Goal: Task Accomplishment & Management: Manage account settings

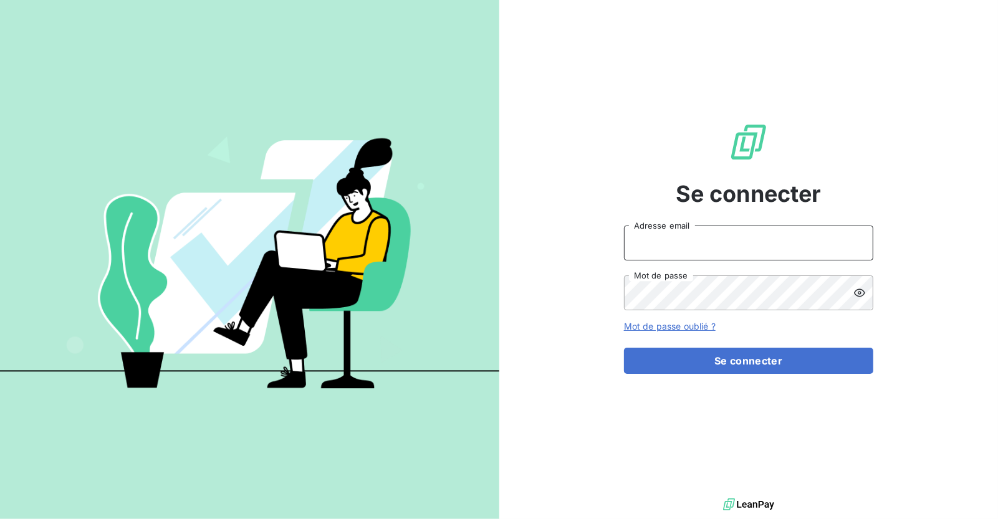
click at [681, 245] on input "Adresse email" at bounding box center [748, 243] width 249 height 35
type input "[EMAIL_ADDRESS][DOMAIN_NAME]"
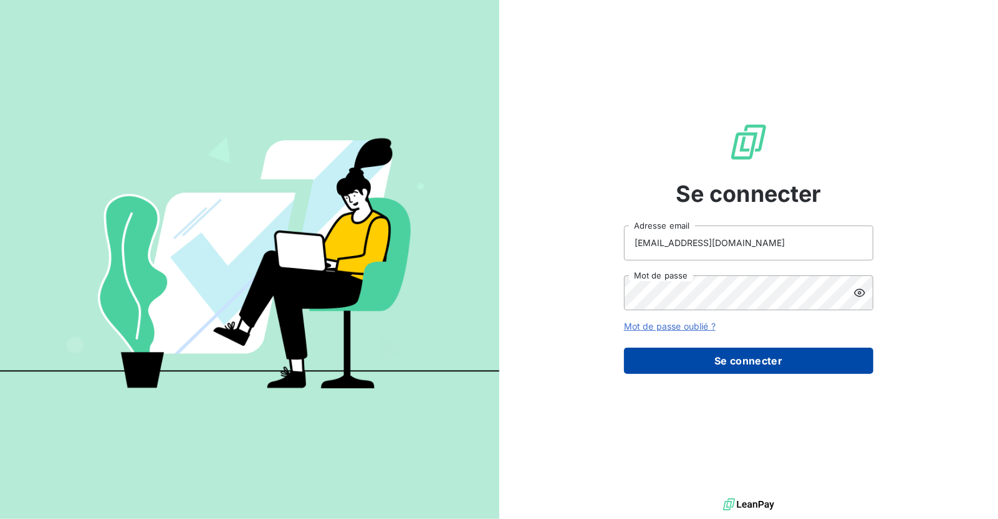
click at [783, 361] on button "Se connecter" at bounding box center [748, 361] width 249 height 26
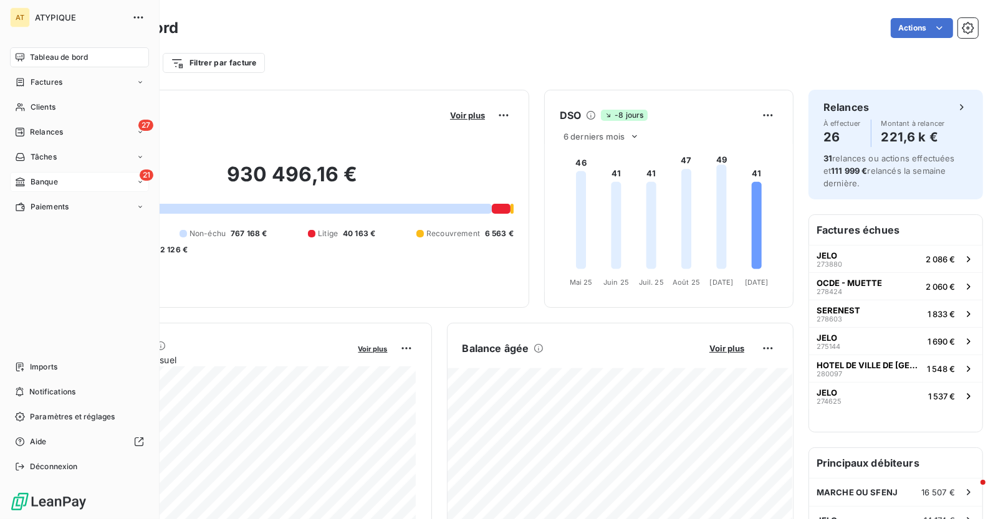
click at [61, 177] on div "21 Banque" at bounding box center [79, 182] width 139 height 20
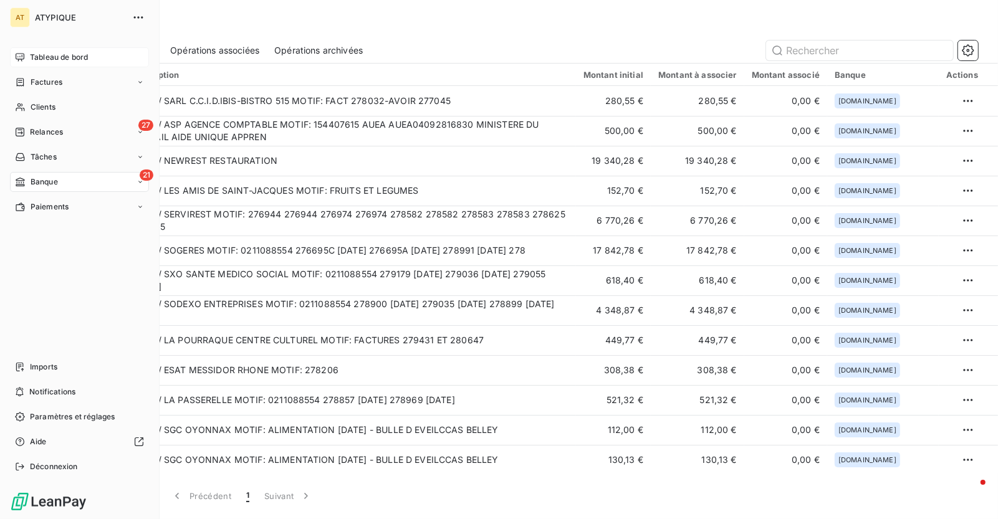
click at [27, 52] on div "Tableau de bord" at bounding box center [79, 57] width 139 height 20
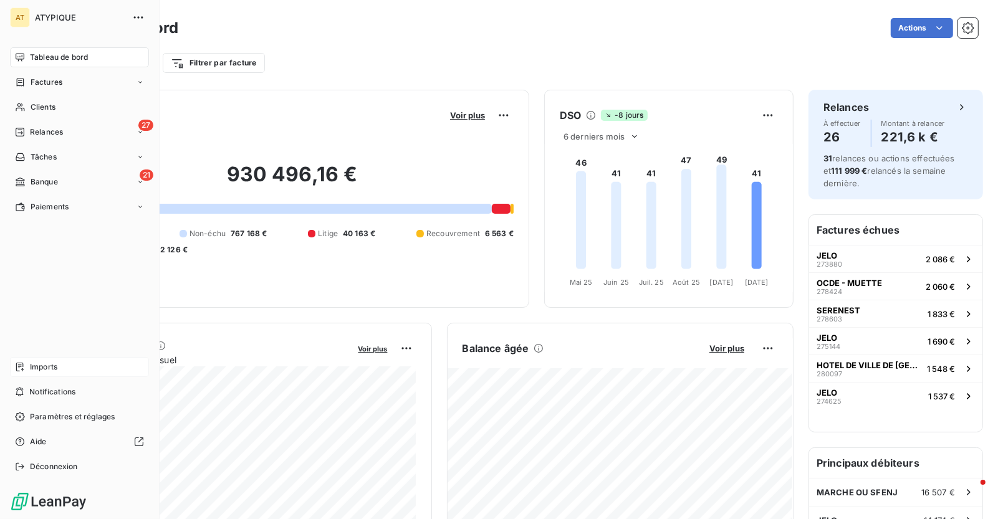
click at [53, 365] on span "Imports" at bounding box center [43, 367] width 27 height 11
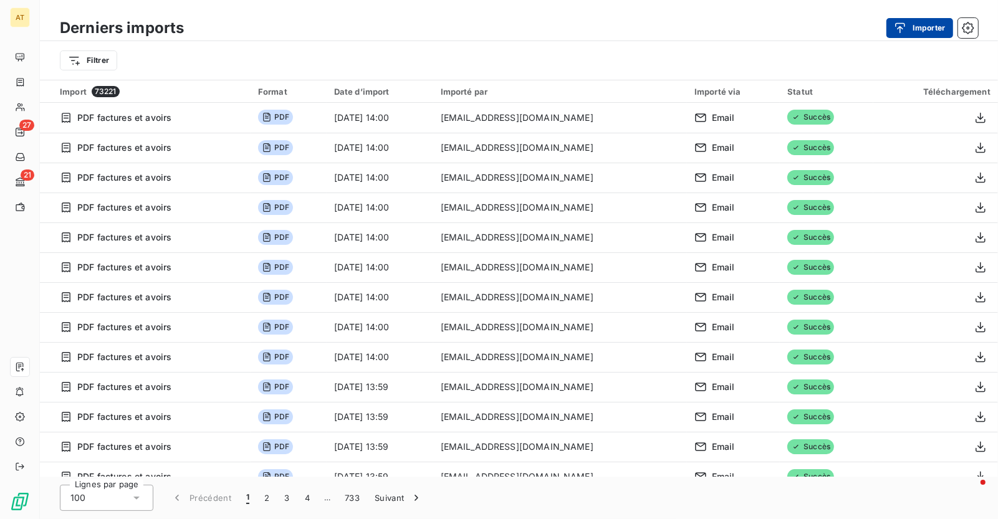
click at [912, 30] on button "Importer" at bounding box center [919, 28] width 67 height 20
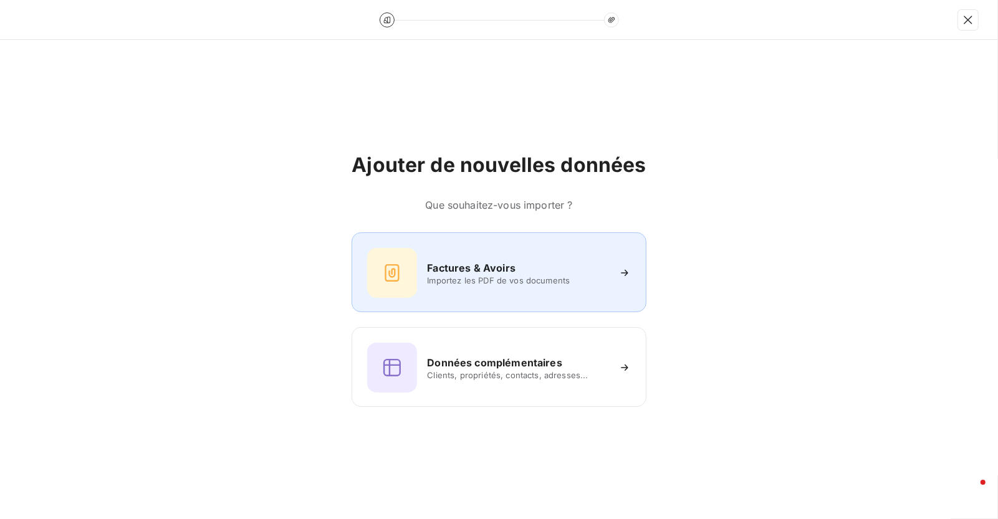
click at [504, 264] on h6 "Factures & Avoirs" at bounding box center [471, 268] width 89 height 15
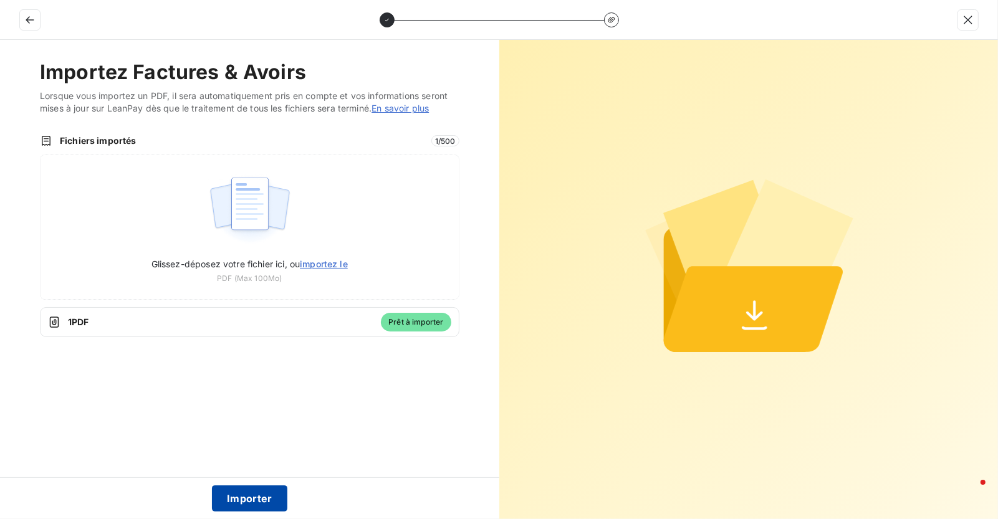
click at [237, 496] on button "Importer" at bounding box center [249, 499] width 75 height 26
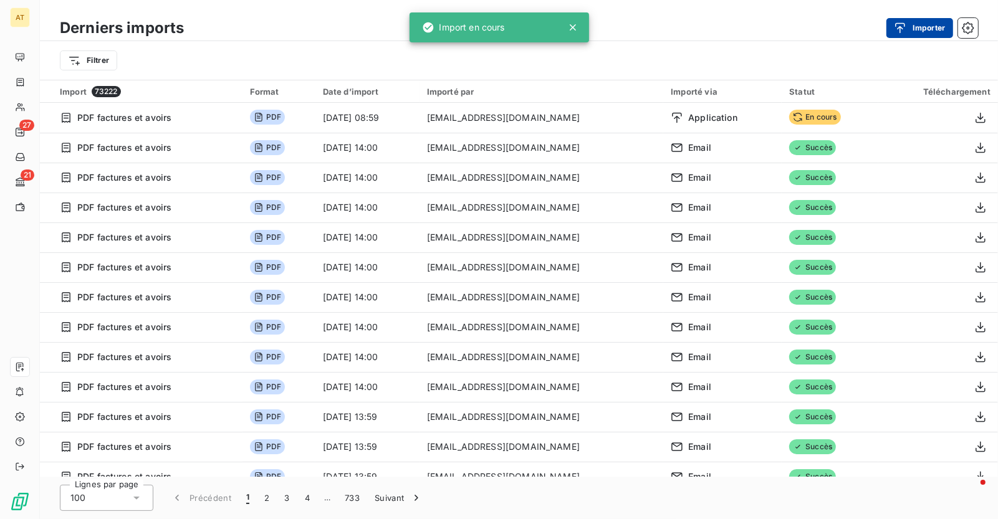
click at [923, 27] on button "Importer" at bounding box center [919, 28] width 67 height 20
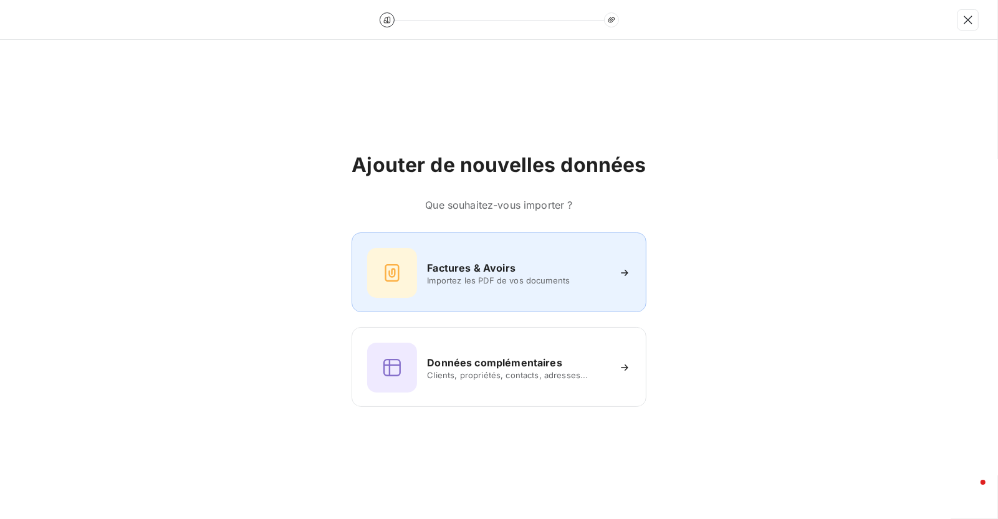
click at [472, 246] on div "Factures & Avoirs Importez les PDF de vos documents" at bounding box center [499, 272] width 294 height 80
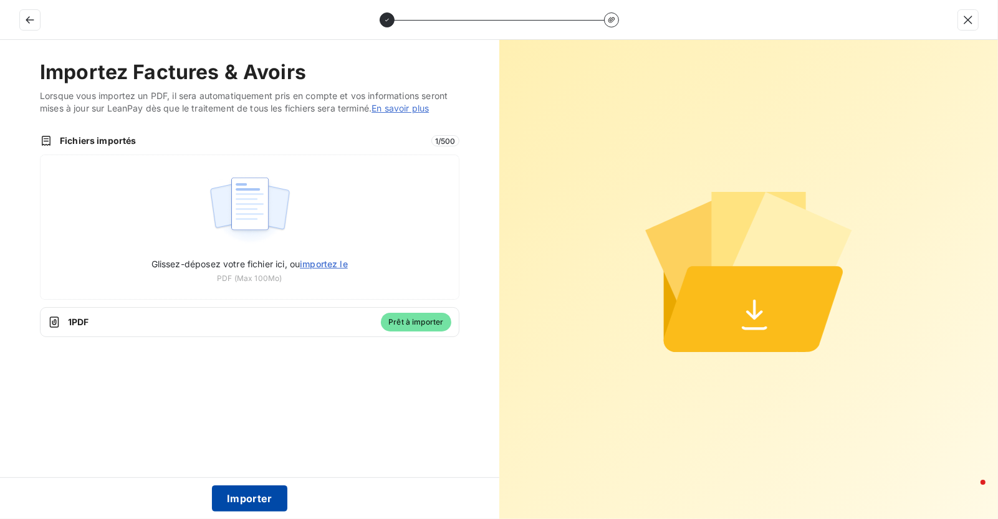
click at [252, 497] on button "Importer" at bounding box center [249, 499] width 75 height 26
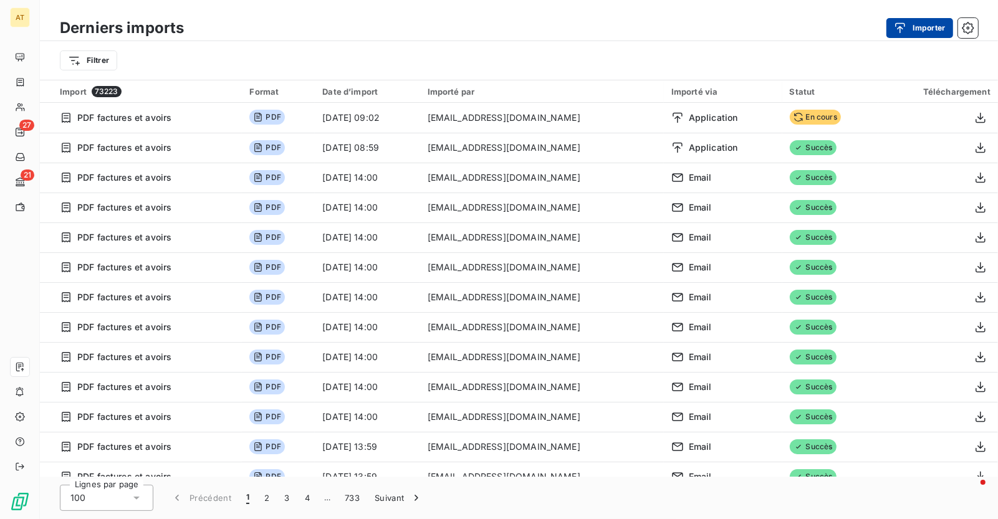
click at [912, 25] on button "Importer" at bounding box center [919, 28] width 67 height 20
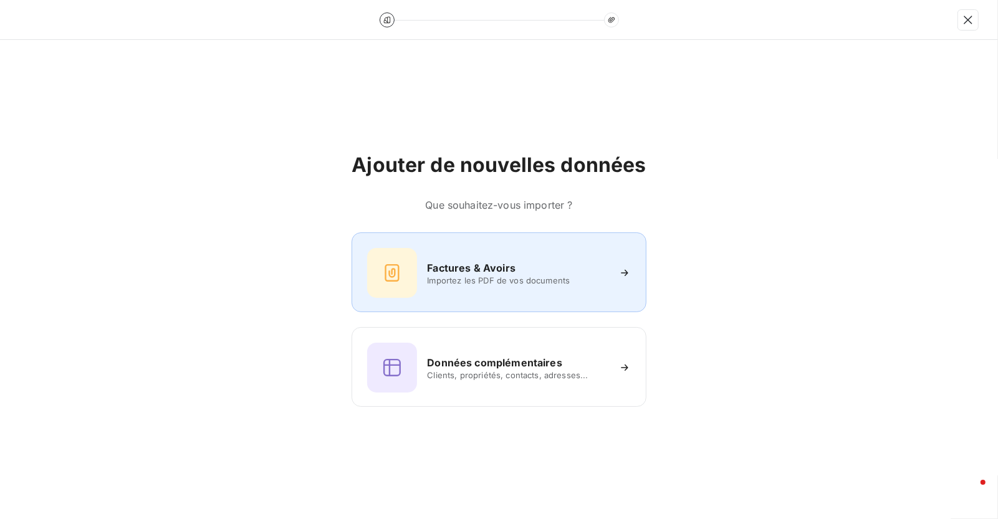
click at [505, 269] on h6 "Factures & Avoirs" at bounding box center [471, 268] width 89 height 15
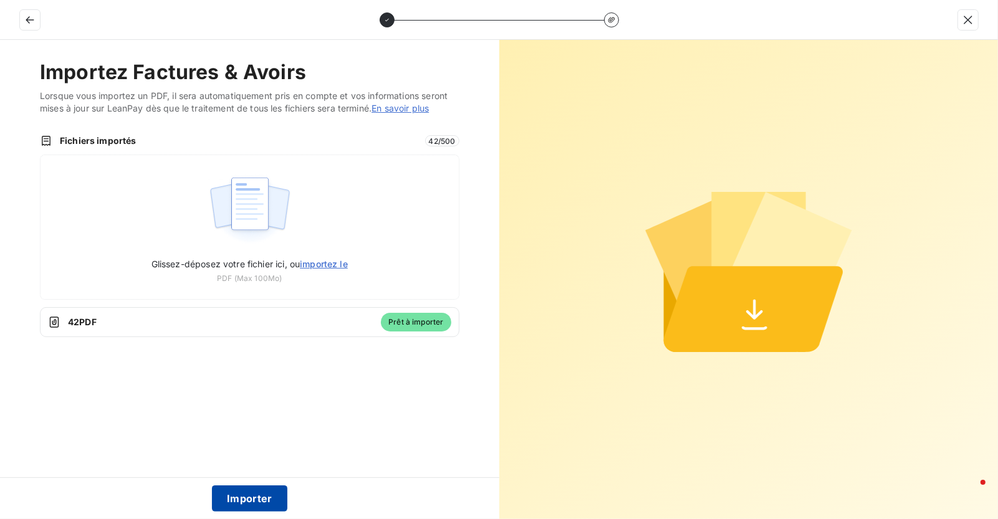
click at [261, 493] on button "Importer" at bounding box center [249, 499] width 75 height 26
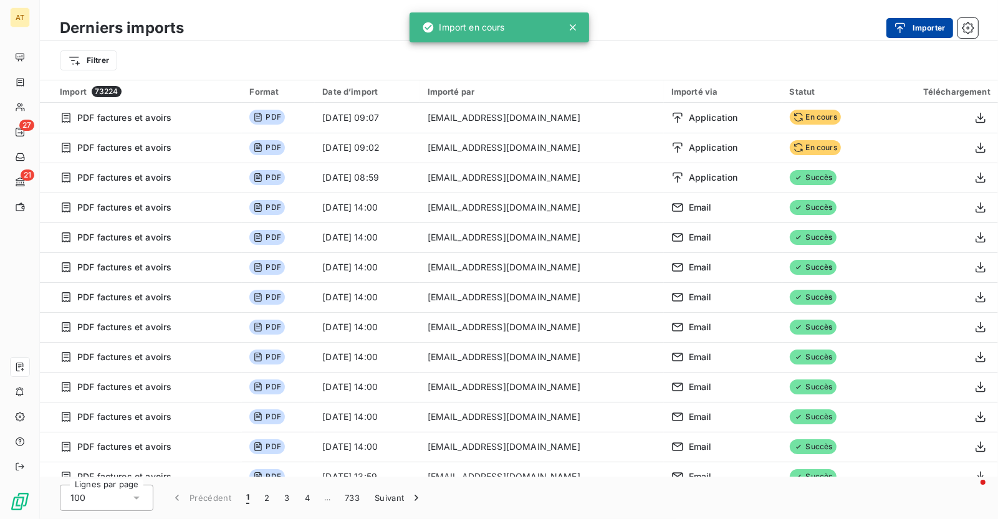
click at [907, 31] on div "button" at bounding box center [903, 28] width 19 height 12
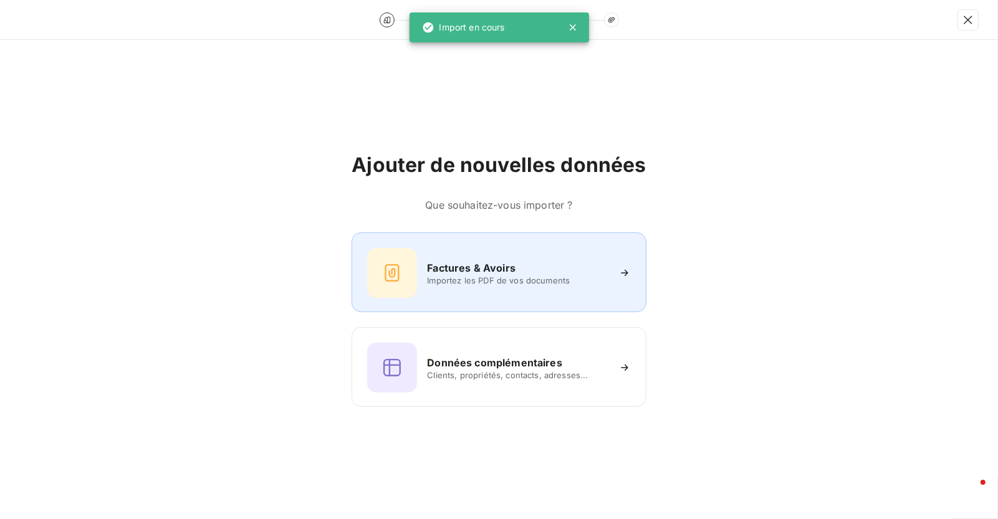
click at [509, 270] on h6 "Factures & Avoirs" at bounding box center [471, 268] width 89 height 15
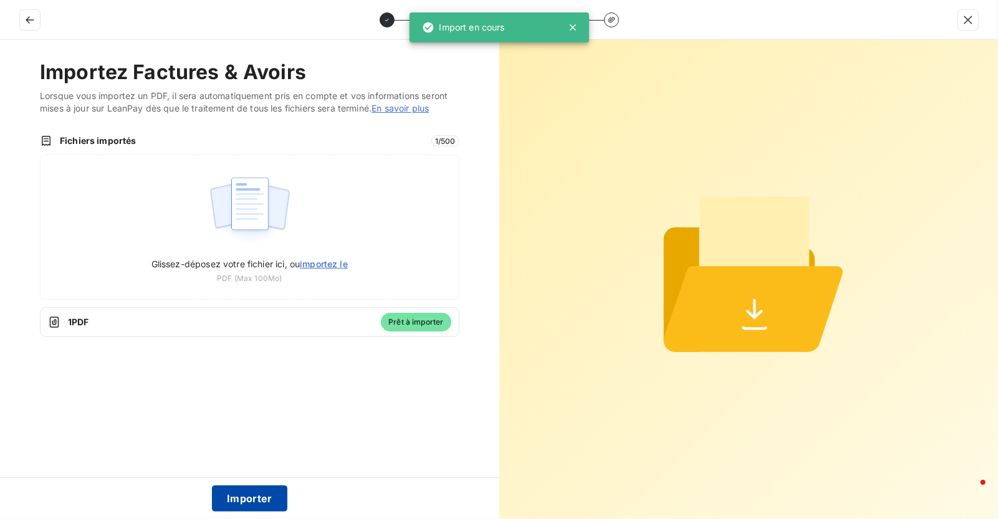
click at [256, 498] on button "Importer" at bounding box center [249, 499] width 75 height 26
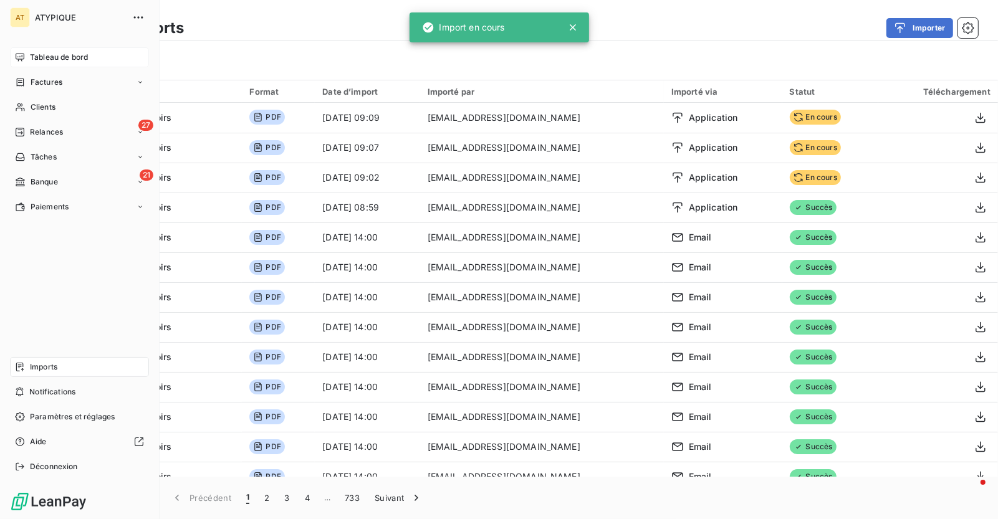
click at [31, 59] on span "Tableau de bord" at bounding box center [59, 57] width 58 height 11
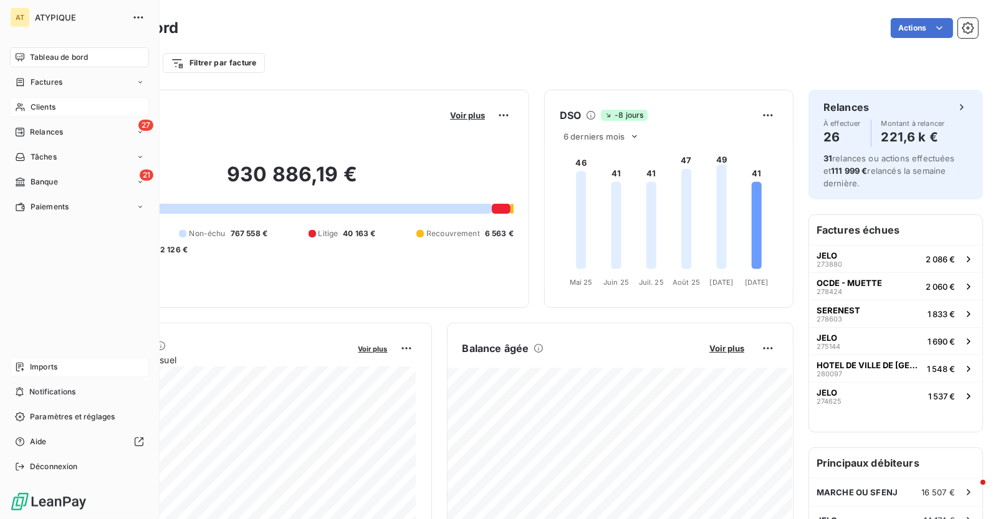
click at [28, 105] on div "Clients" at bounding box center [79, 107] width 139 height 20
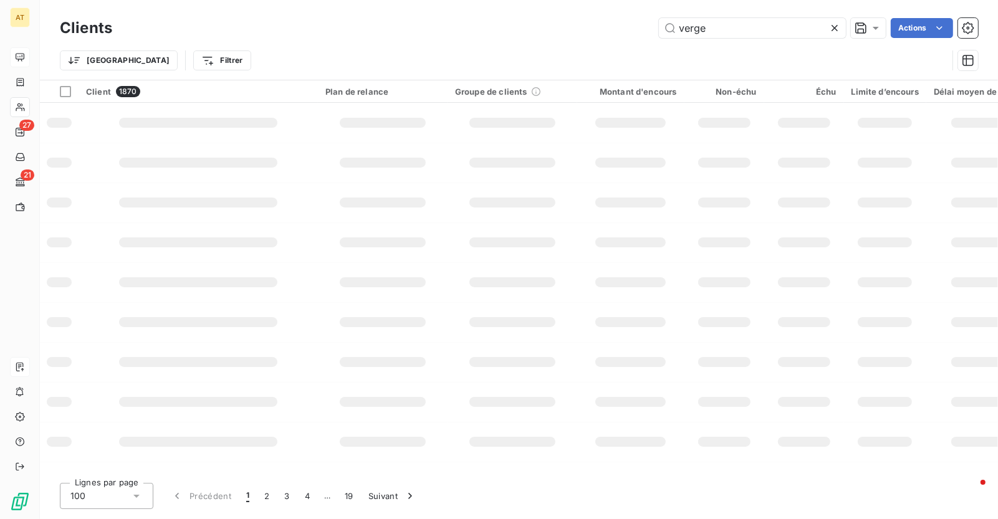
type input "verger"
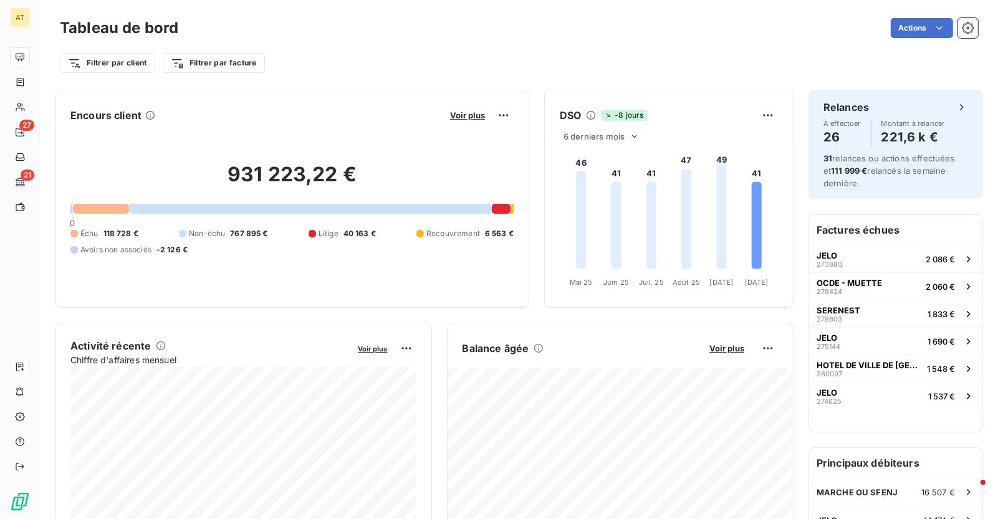
click at [228, 265] on div "931 223,22 € 0 Échu 118 728 € Non-échu 767 895 € Litige 40 163 € Recouvrement 6…" at bounding box center [291, 208] width 443 height 167
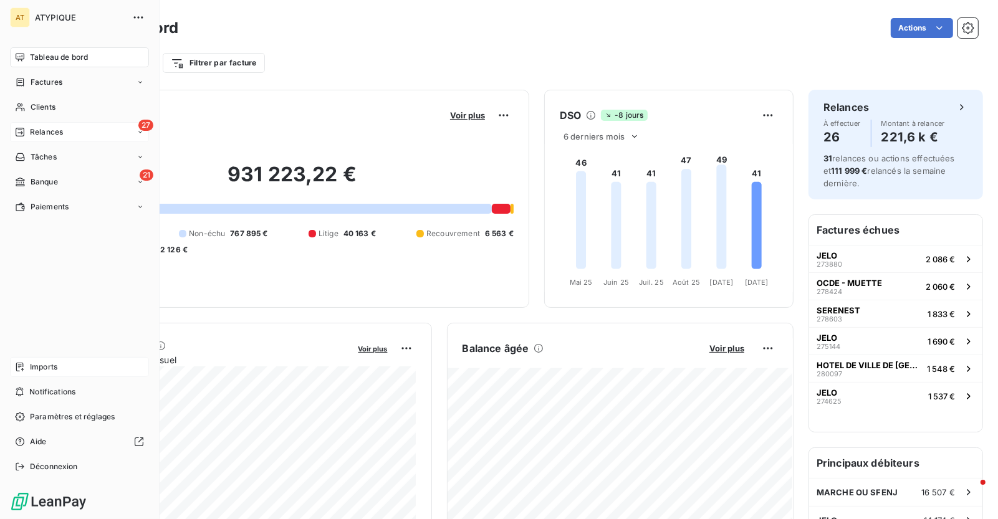
click at [31, 128] on span "Relances" at bounding box center [46, 132] width 33 height 11
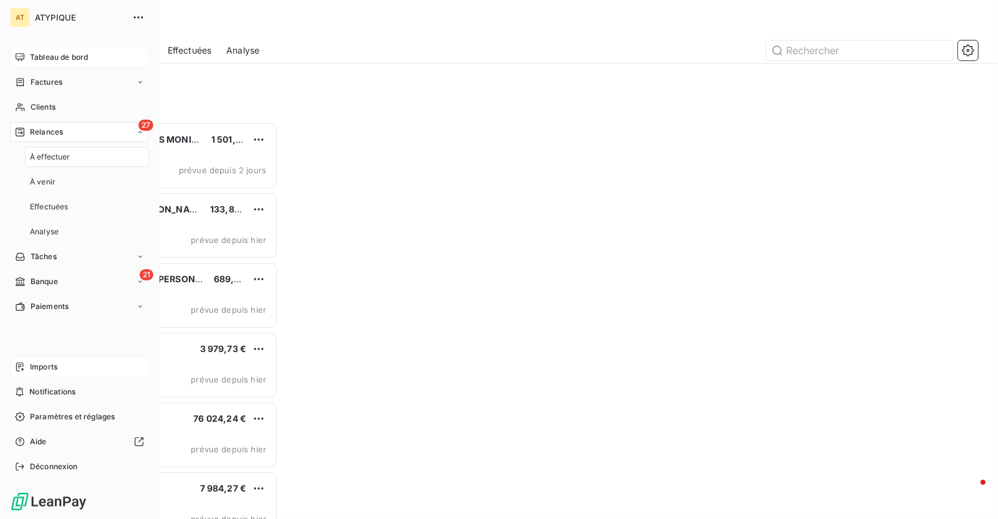
scroll to position [398, 219]
